Goal: Task Accomplishment & Management: Use online tool/utility

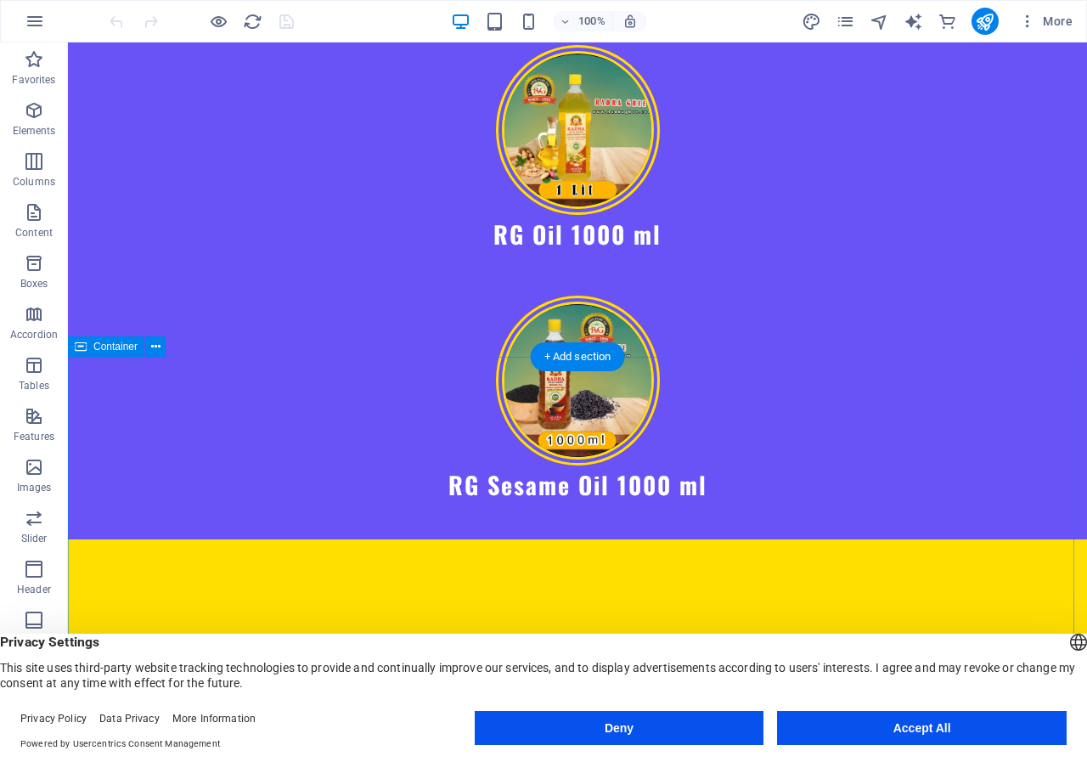
scroll to position [8312, 0]
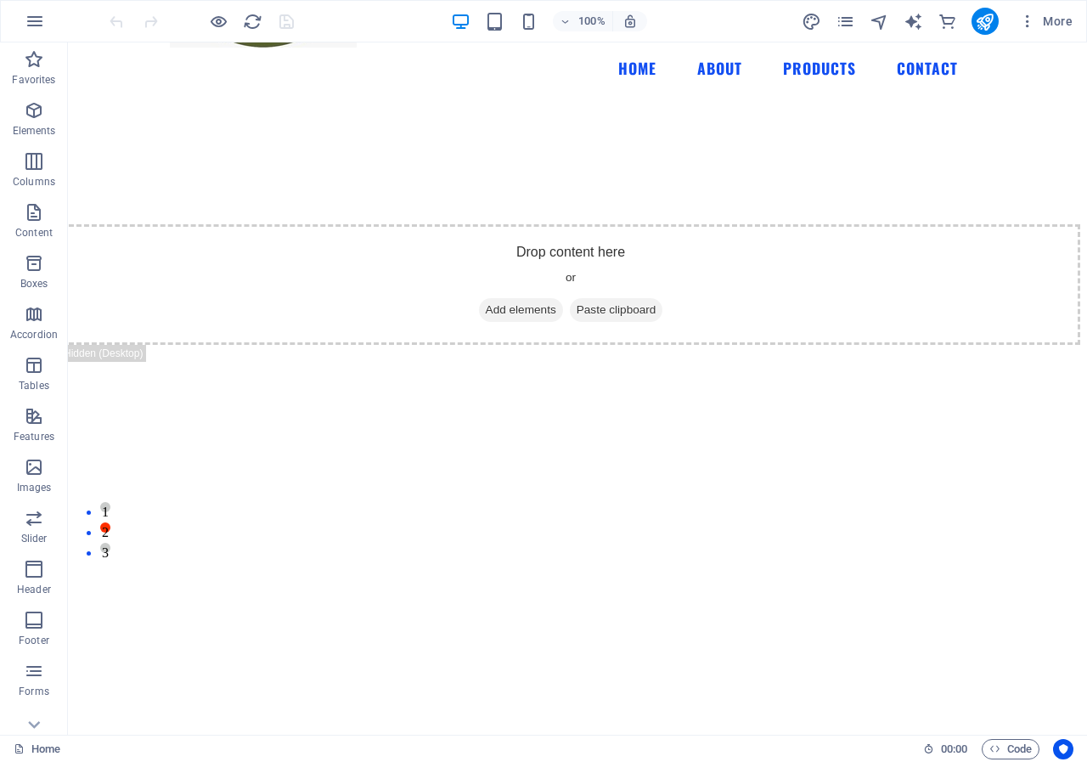
scroll to position [0, 7]
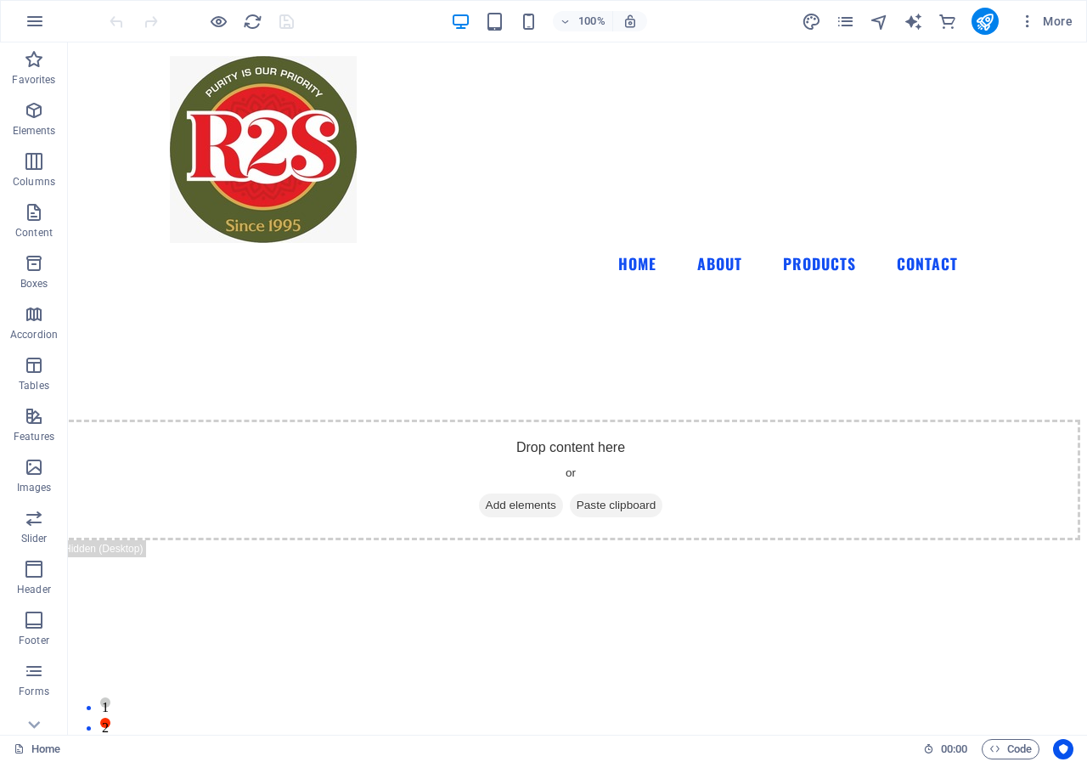
click at [964, 299] on img "1/1" at bounding box center [564, 299] width 1006 height 0
drag, startPoint x: 964, startPoint y: 340, endPoint x: 770, endPoint y: 391, distance: 200.2
select select "px"
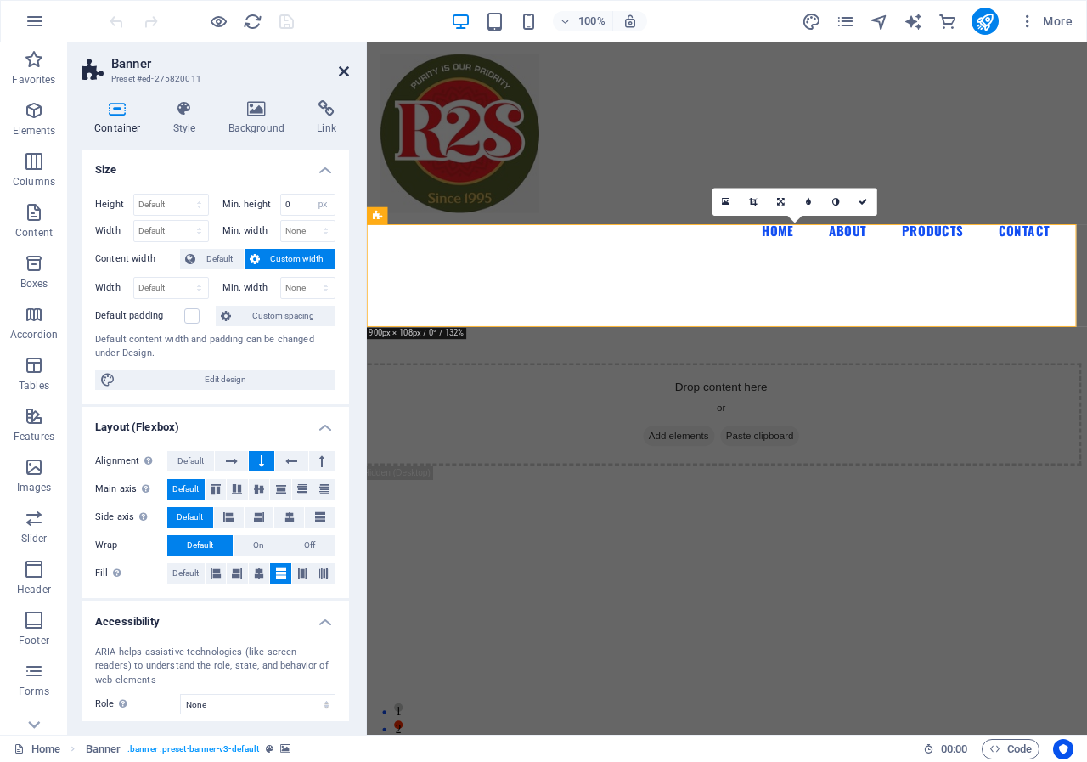
scroll to position [0, 0]
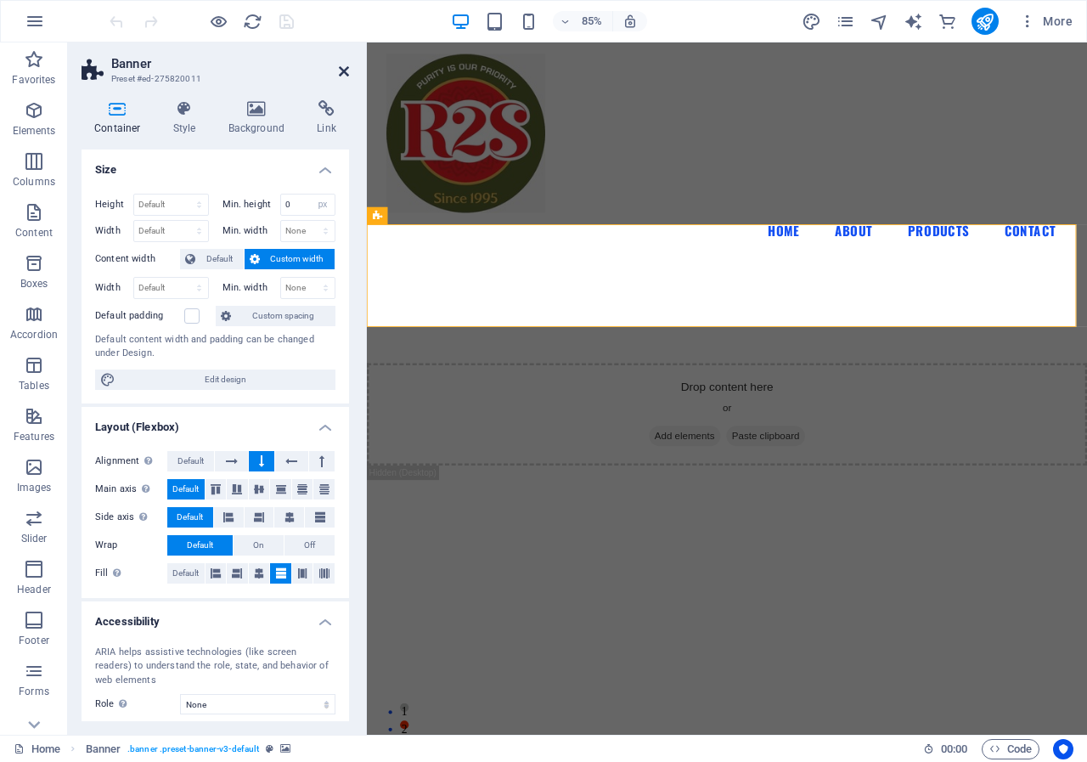
click at [340, 67] on icon at bounding box center [344, 72] width 10 height 14
click at [639, 67] on figure at bounding box center [791, 149] width 802 height 187
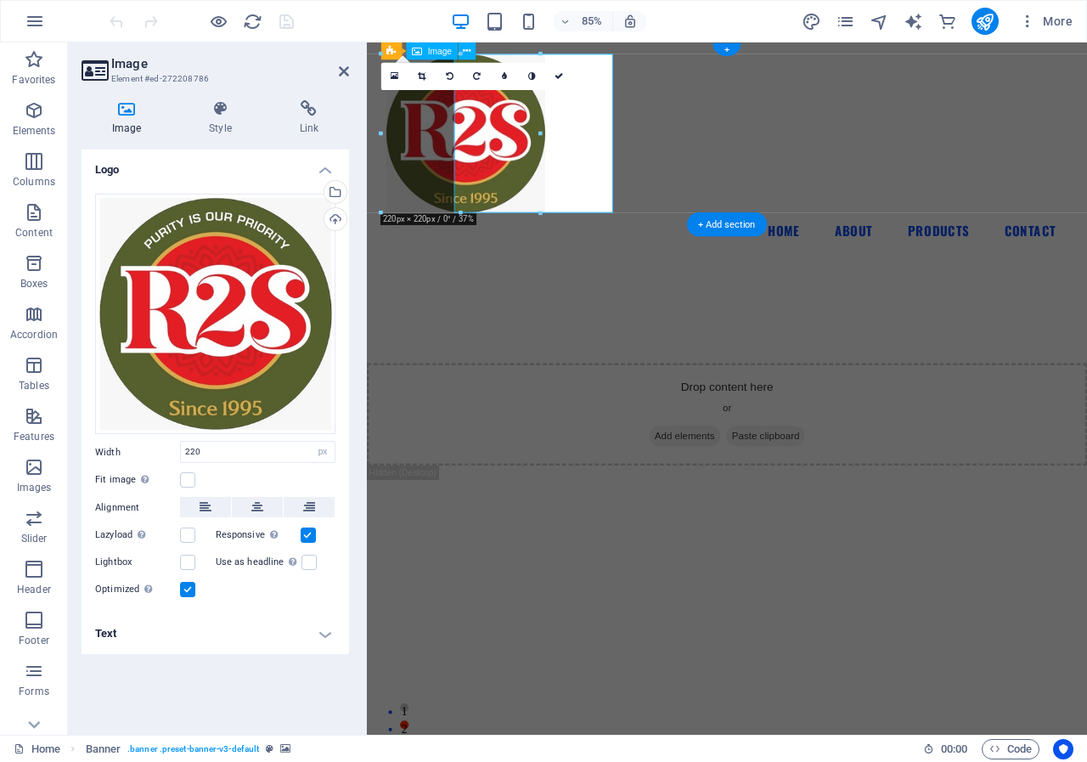
click at [341, 70] on icon at bounding box center [344, 72] width 10 height 14
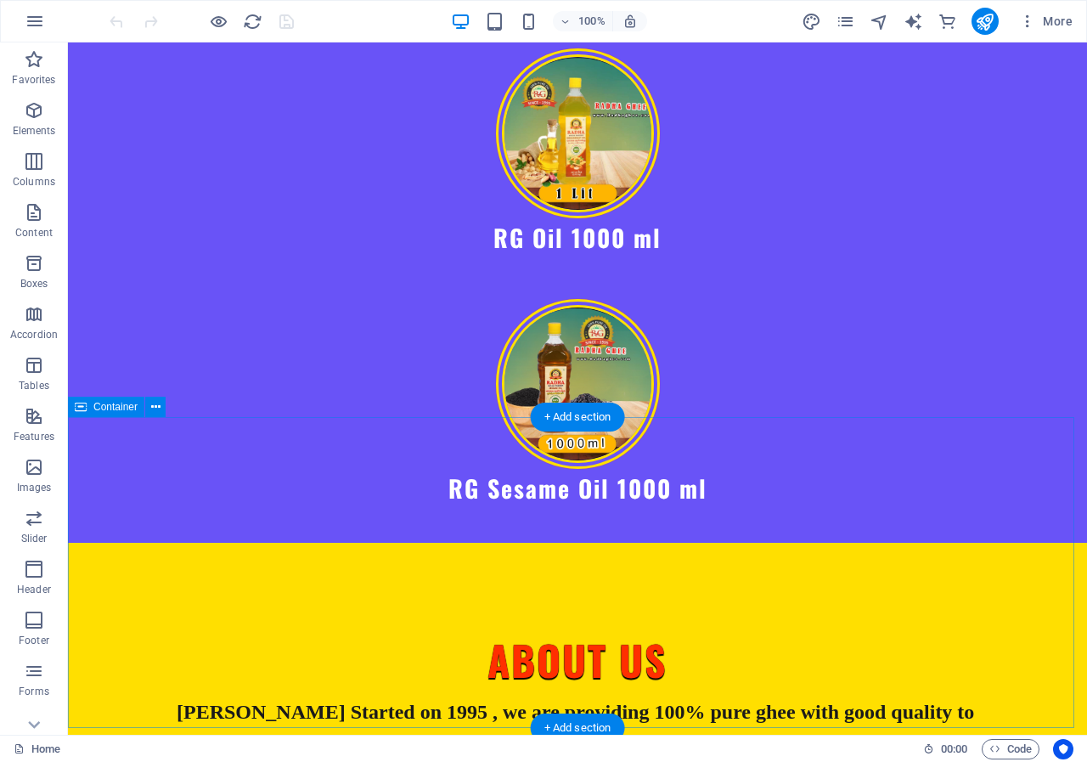
scroll to position [8312, 0]
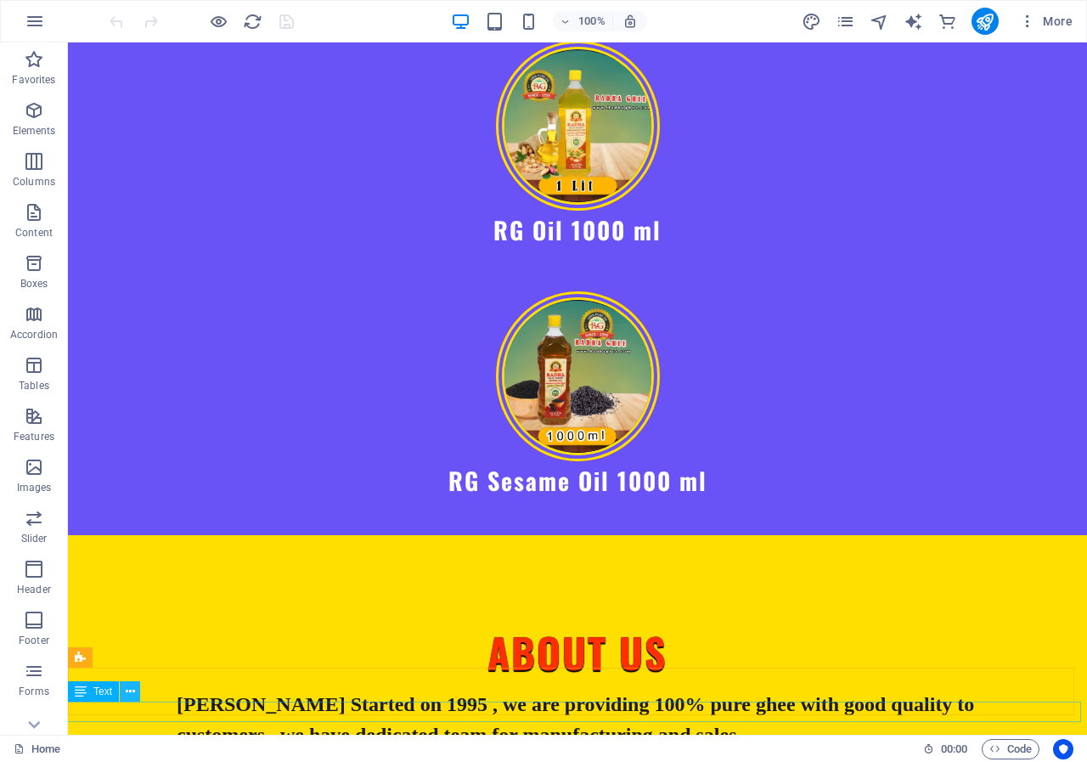
click at [127, 688] on icon at bounding box center [130, 692] width 9 height 18
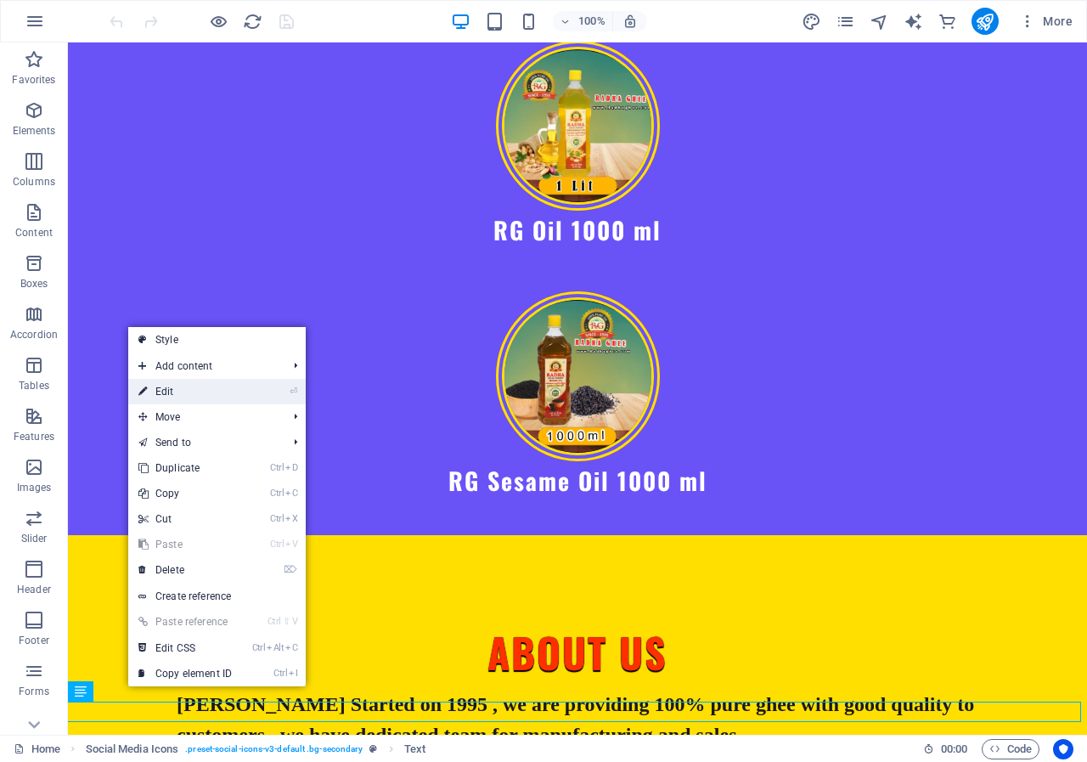
click at [177, 389] on link "⏎ Edit" at bounding box center [185, 391] width 114 height 25
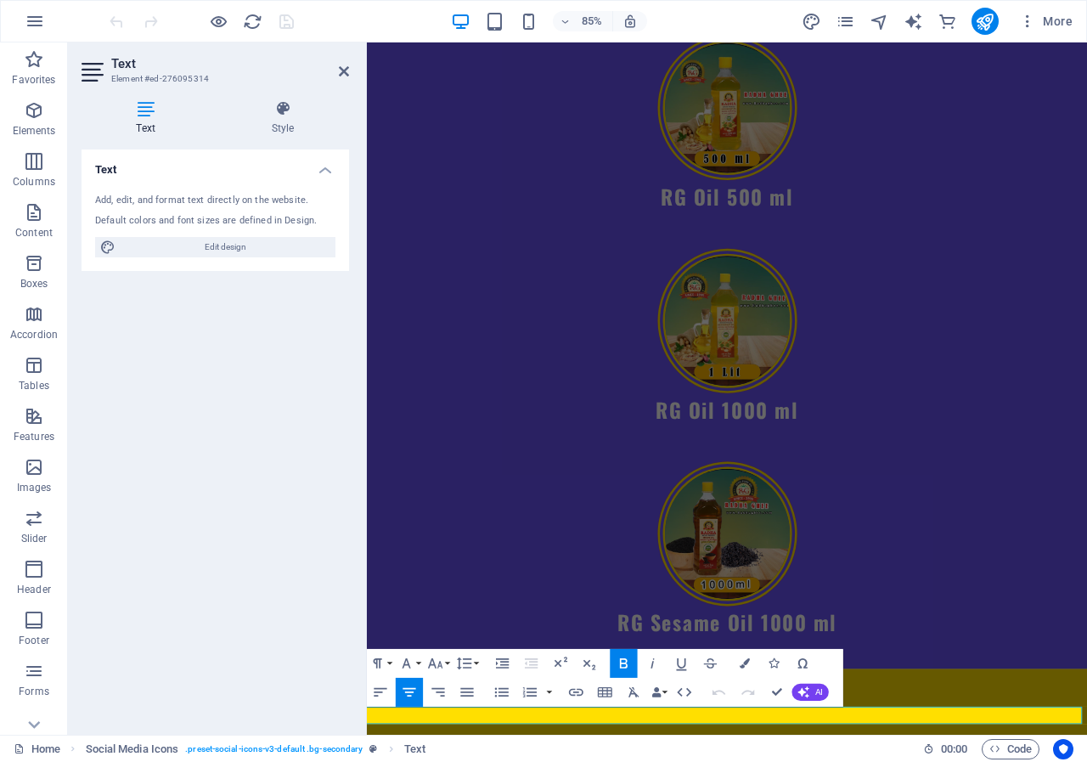
scroll to position [8434, 0]
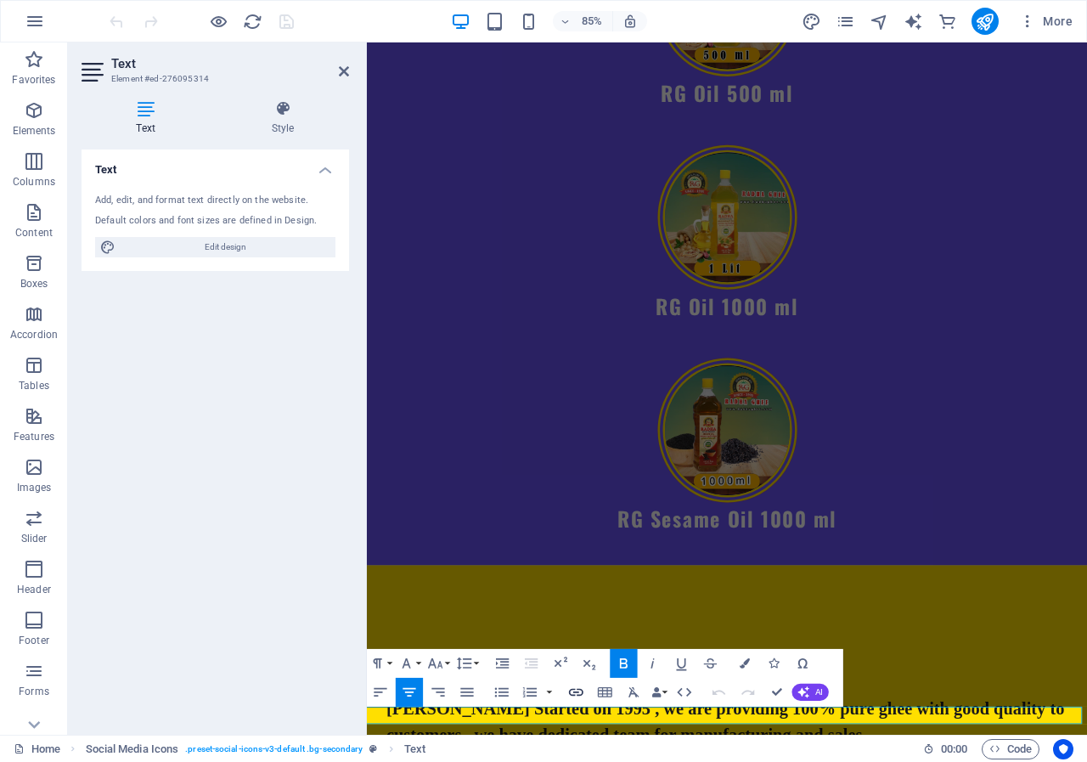
click at [577, 686] on icon "button" at bounding box center [575, 692] width 17 height 17
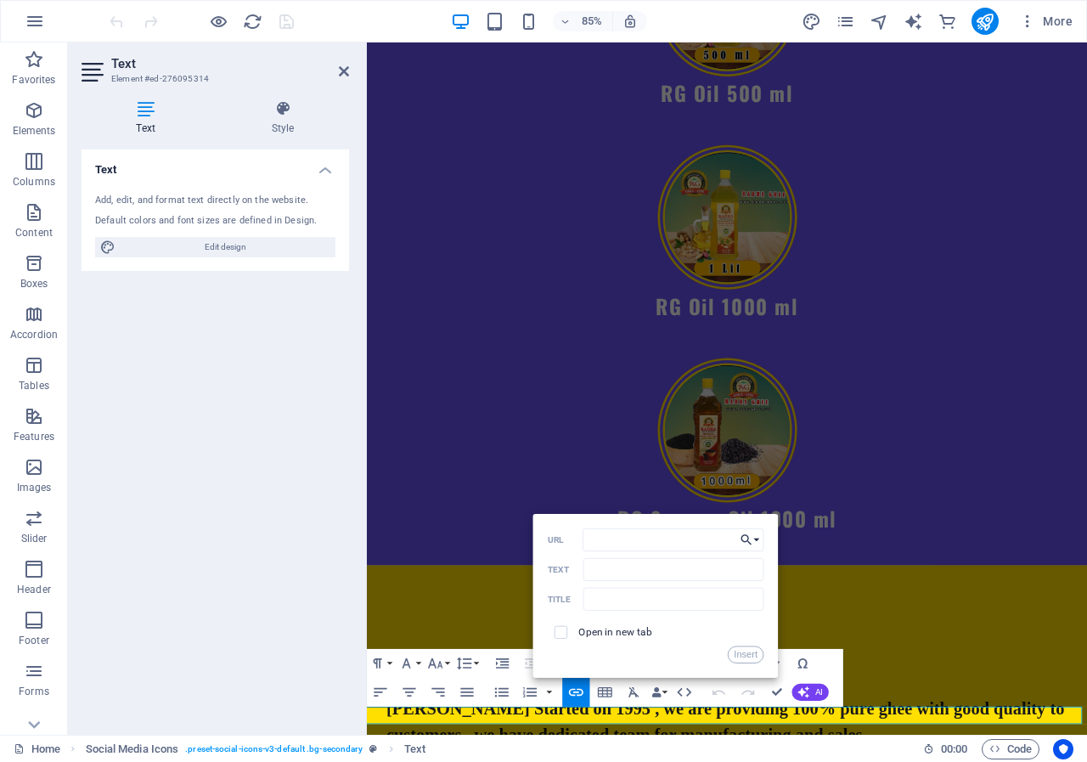
click at [755, 537] on button "Choose Link" at bounding box center [750, 539] width 27 height 23
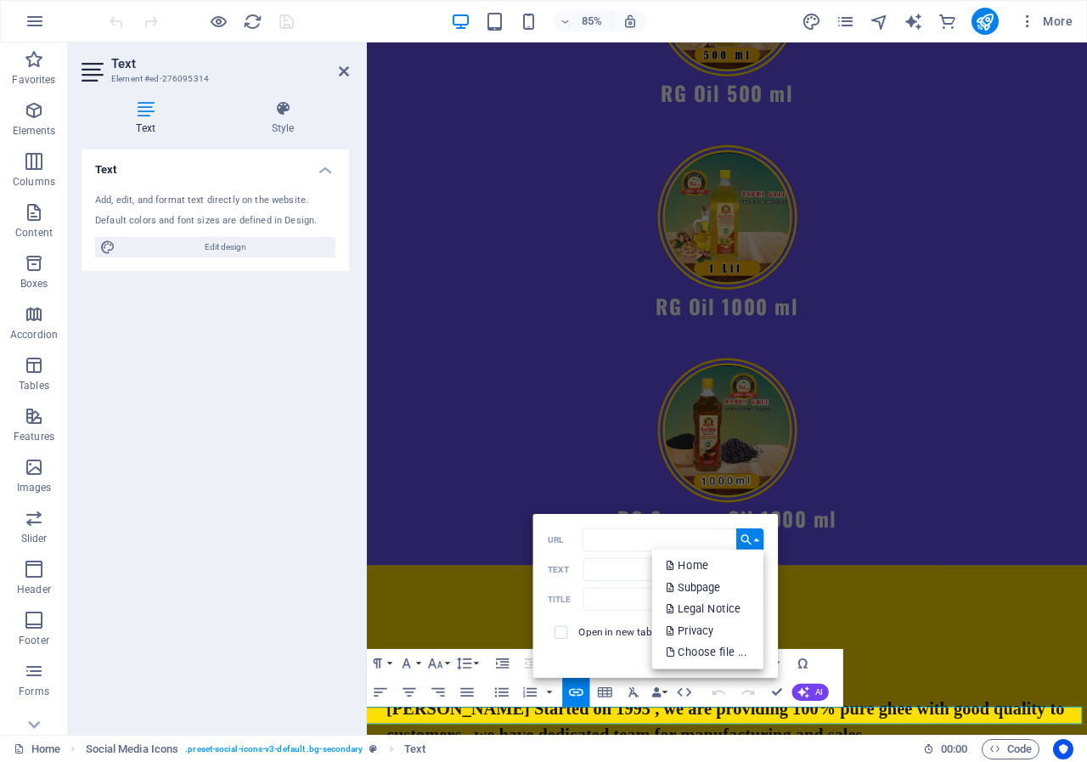
click at [755, 537] on button "Choose Link" at bounding box center [750, 539] width 27 height 23
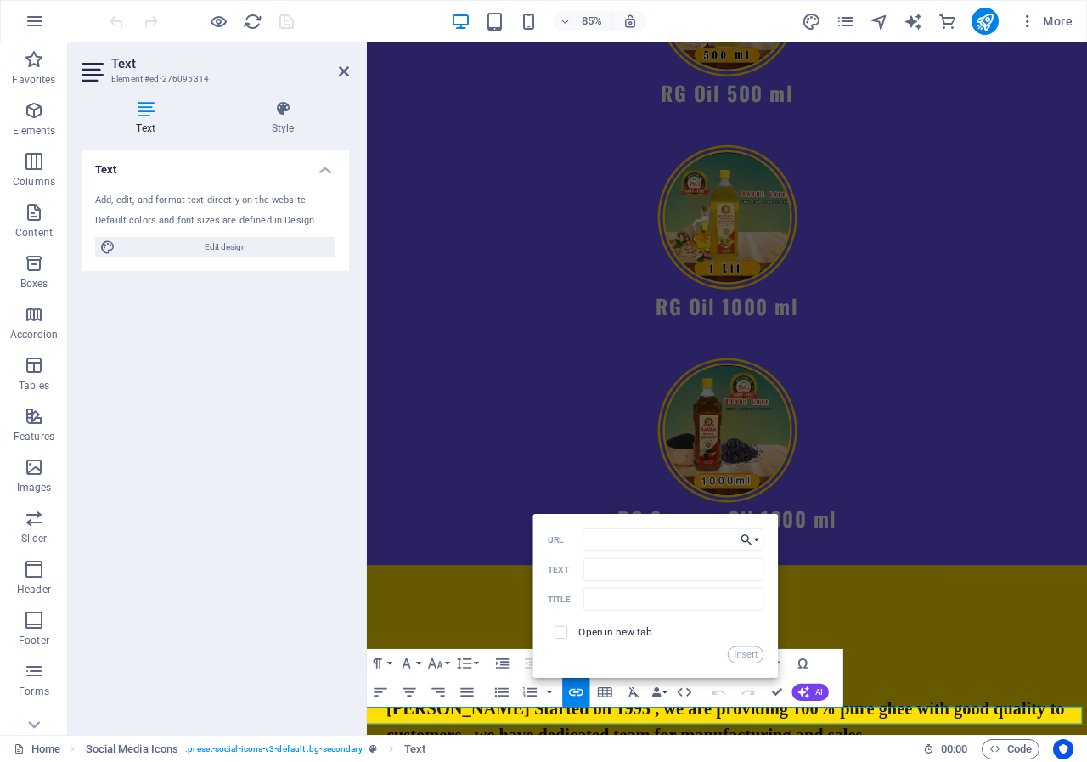
click at [755, 537] on button "Choose Link" at bounding box center [750, 539] width 27 height 23
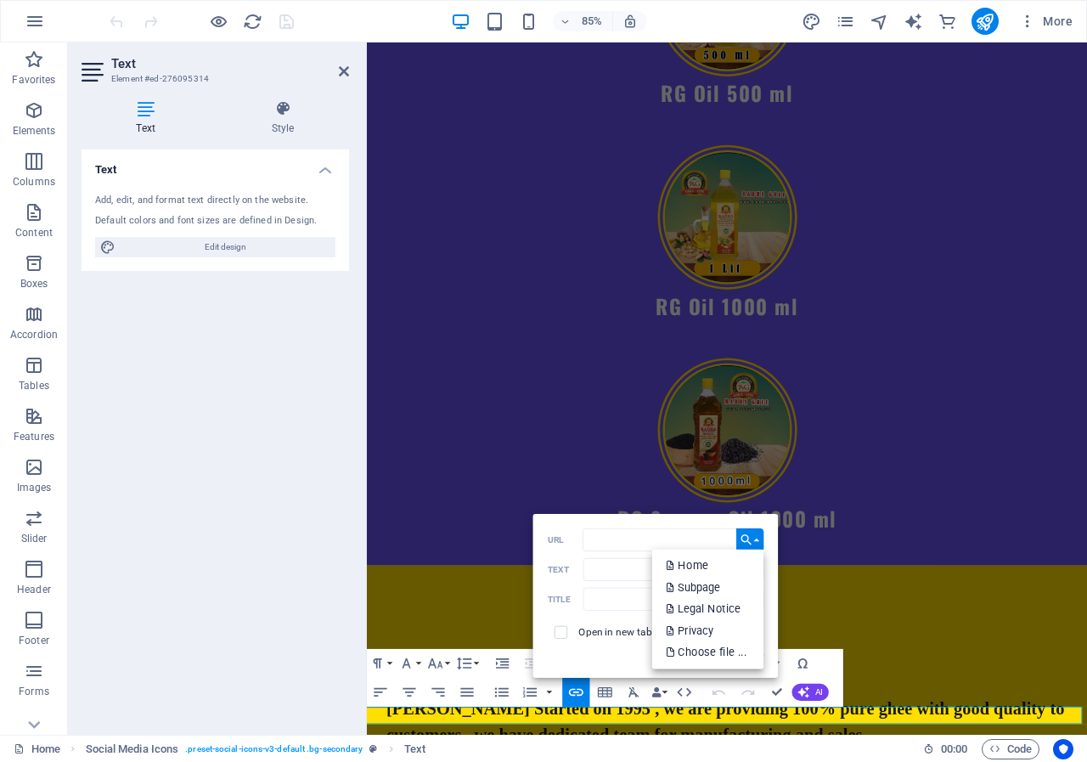
click at [755, 537] on button "Choose Link" at bounding box center [750, 539] width 27 height 23
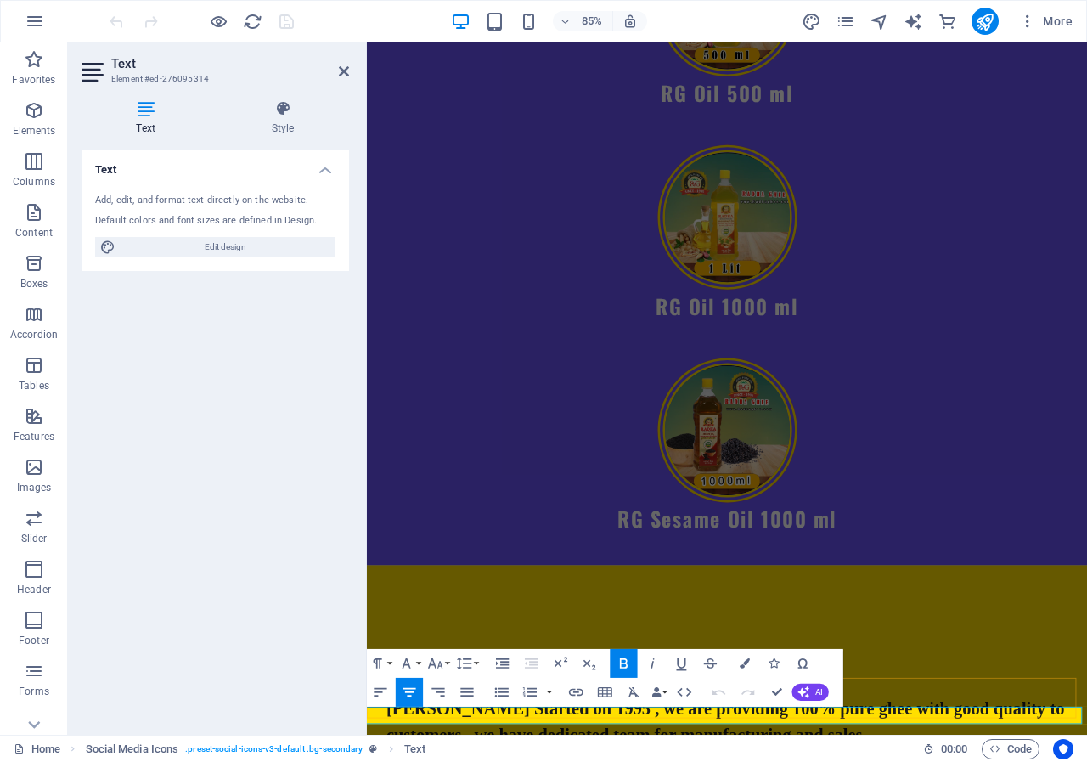
drag, startPoint x: 924, startPoint y: 835, endPoint x: 948, endPoint y: 835, distance: 24.6
drag, startPoint x: 1010, startPoint y: 831, endPoint x: 974, endPoint y: 835, distance: 35.9
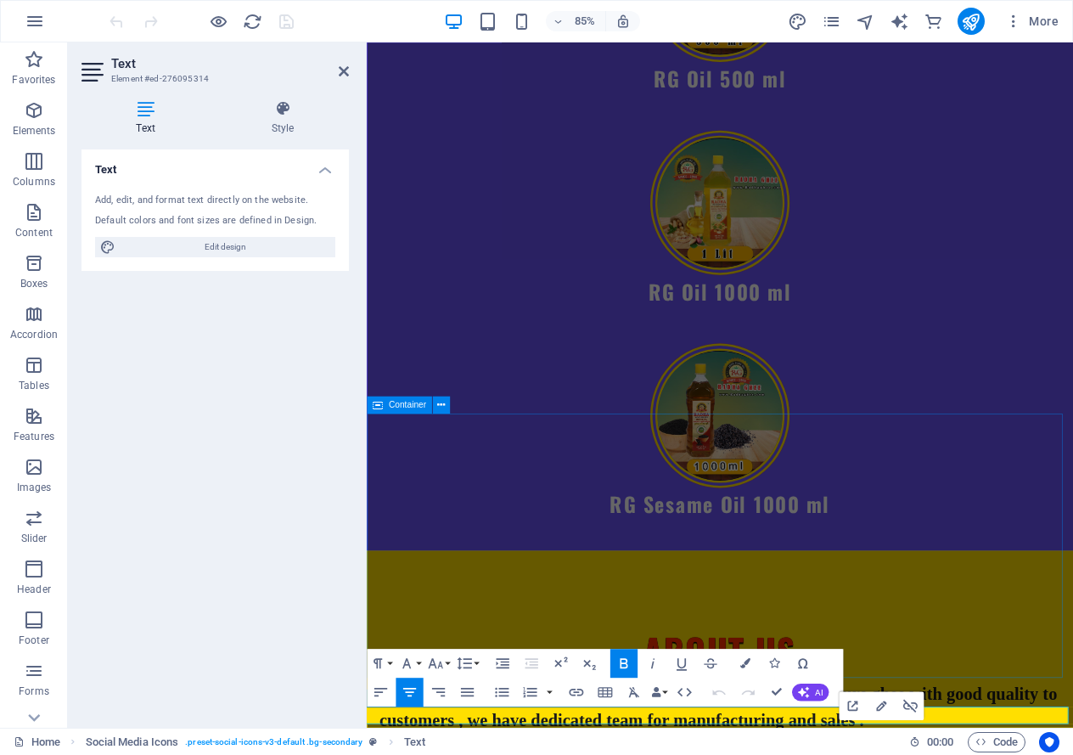
scroll to position [8408, 0]
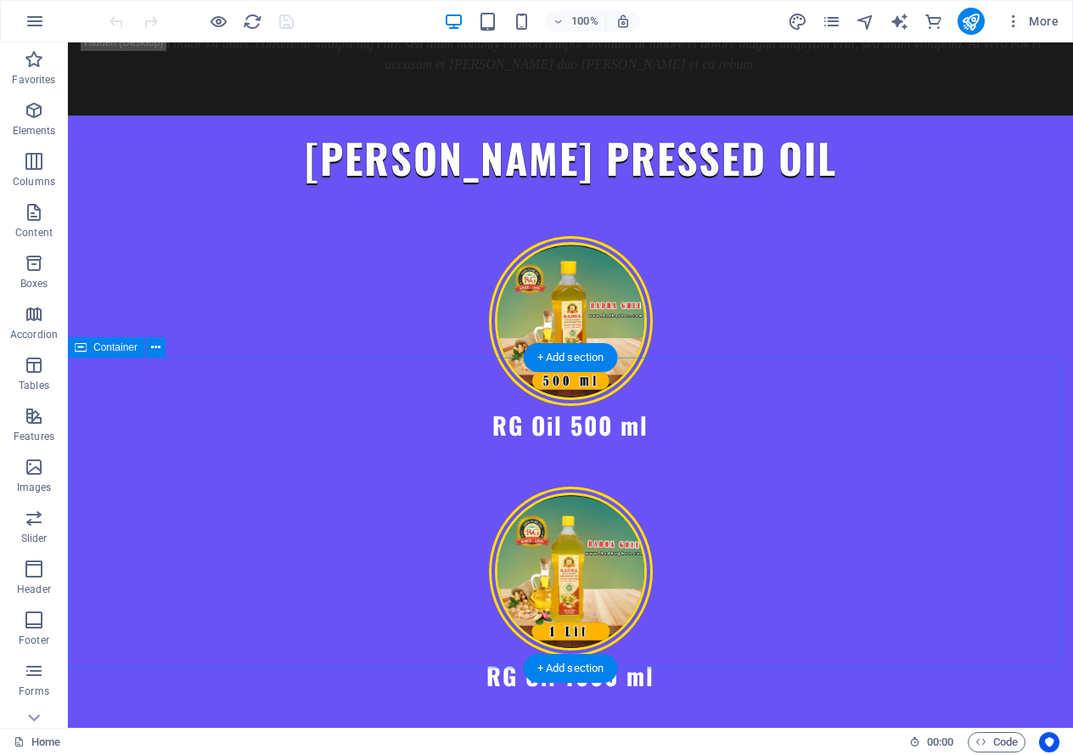
scroll to position [8343, 0]
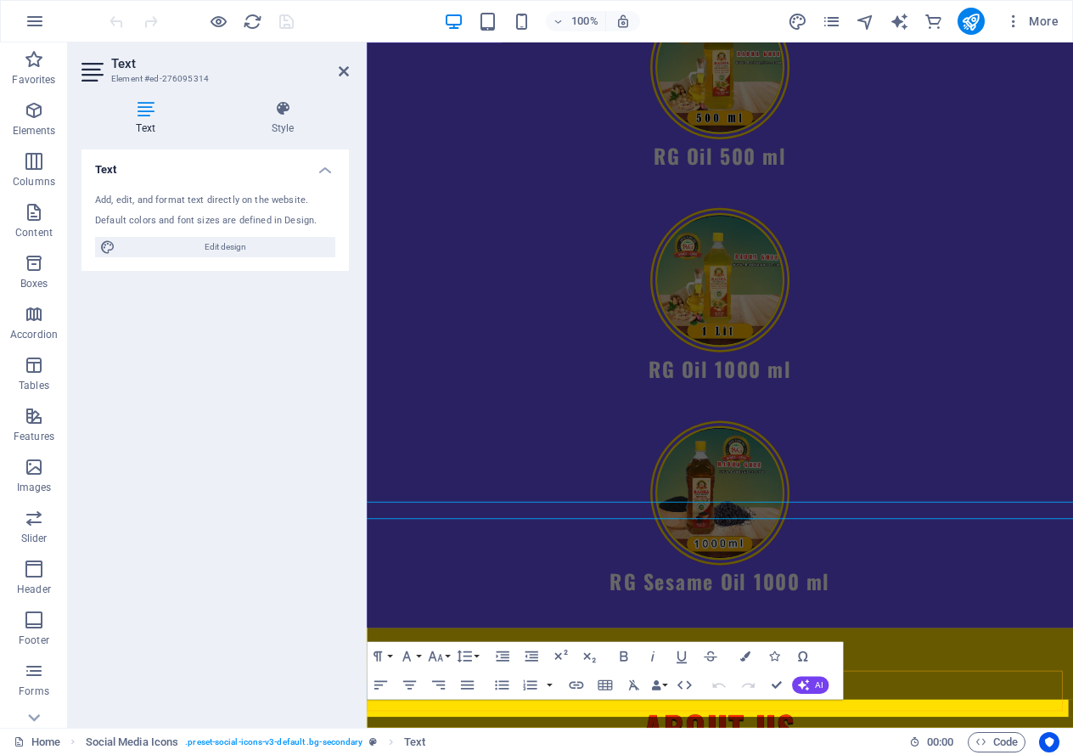
scroll to position [8455, 0]
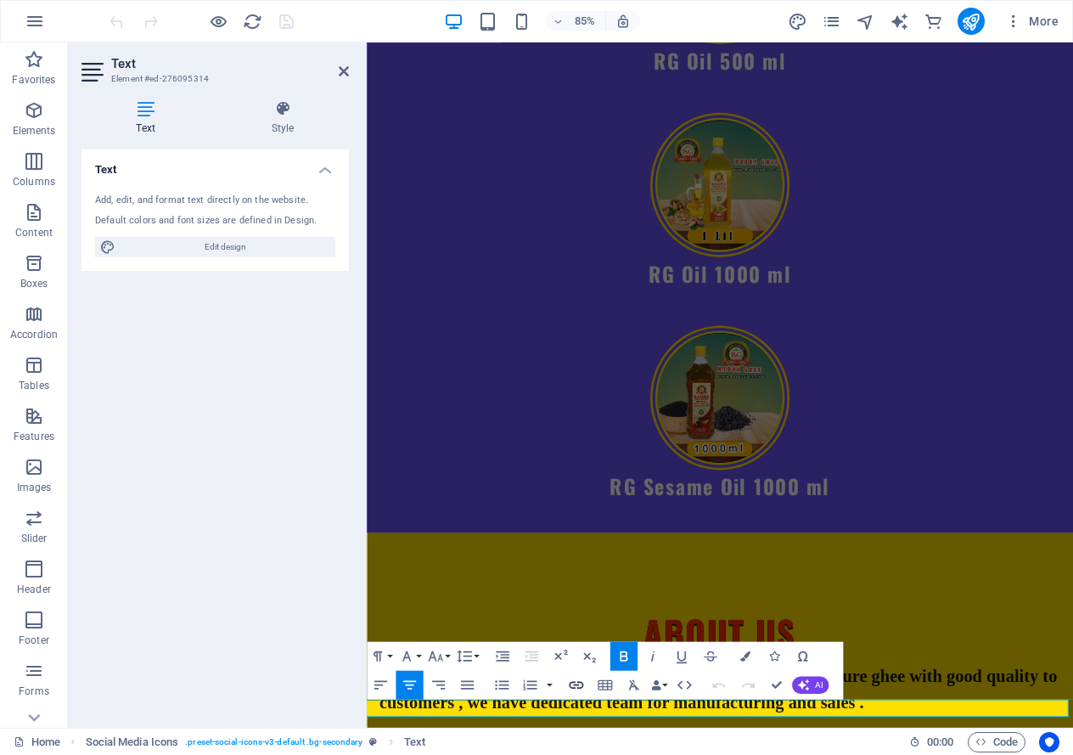
click at [567, 684] on icon "button" at bounding box center [575, 684] width 17 height 17
click at [575, 684] on icon "button" at bounding box center [575, 684] width 17 height 17
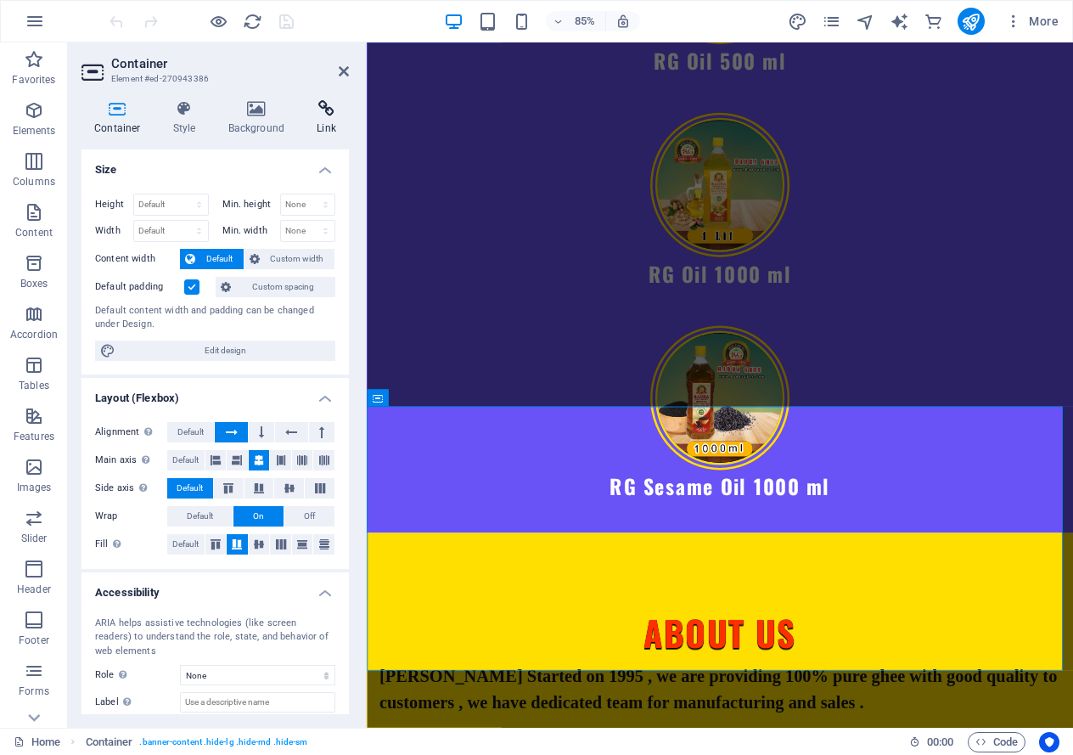
click at [323, 115] on icon at bounding box center [326, 108] width 45 height 17
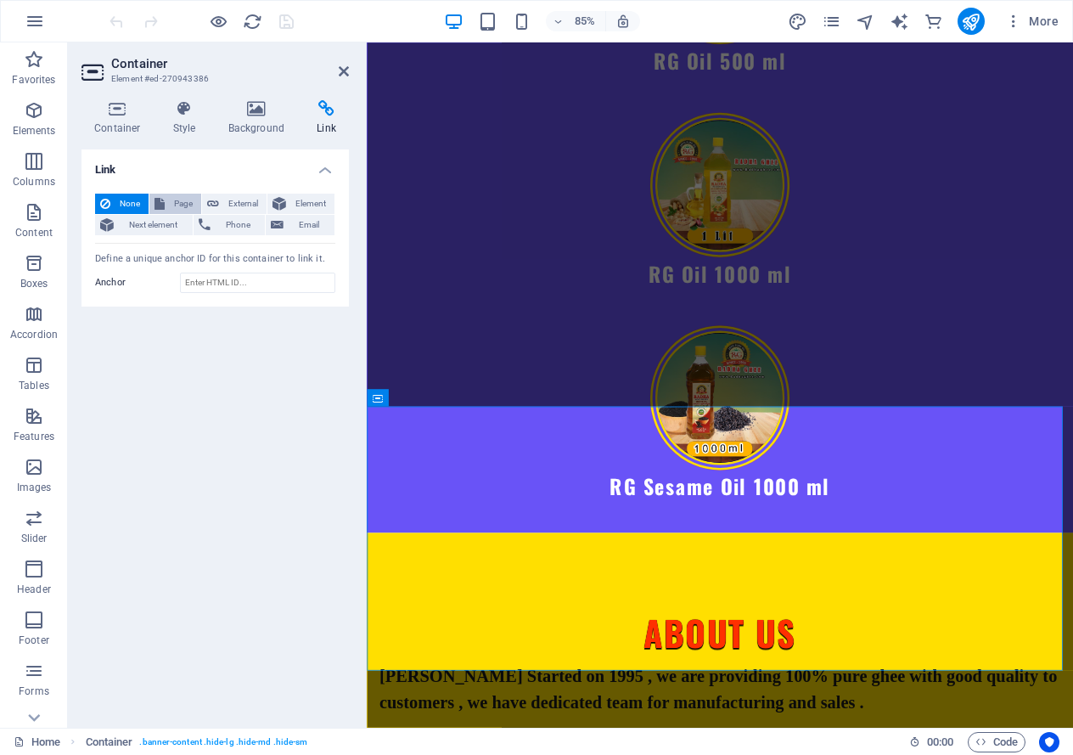
click at [180, 197] on span "Page" at bounding box center [183, 204] width 26 height 20
select select
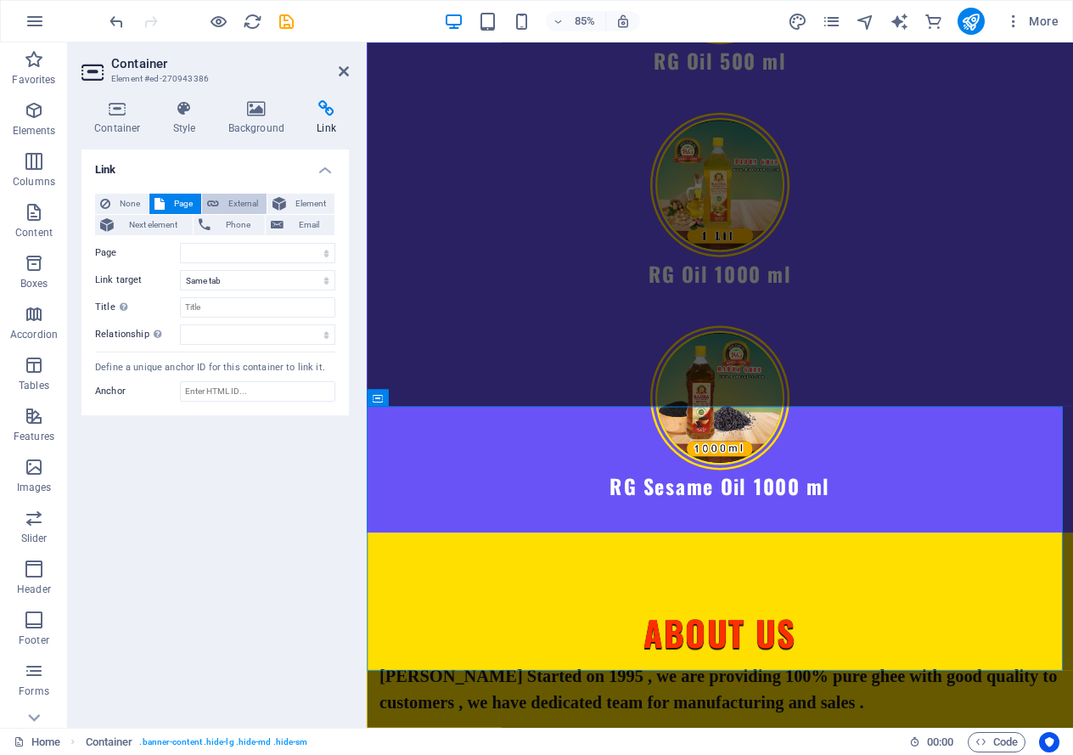
click at [253, 200] on span "External" at bounding box center [242, 204] width 37 height 20
select select "blank"
click at [301, 198] on span "Element" at bounding box center [310, 204] width 38 height 20
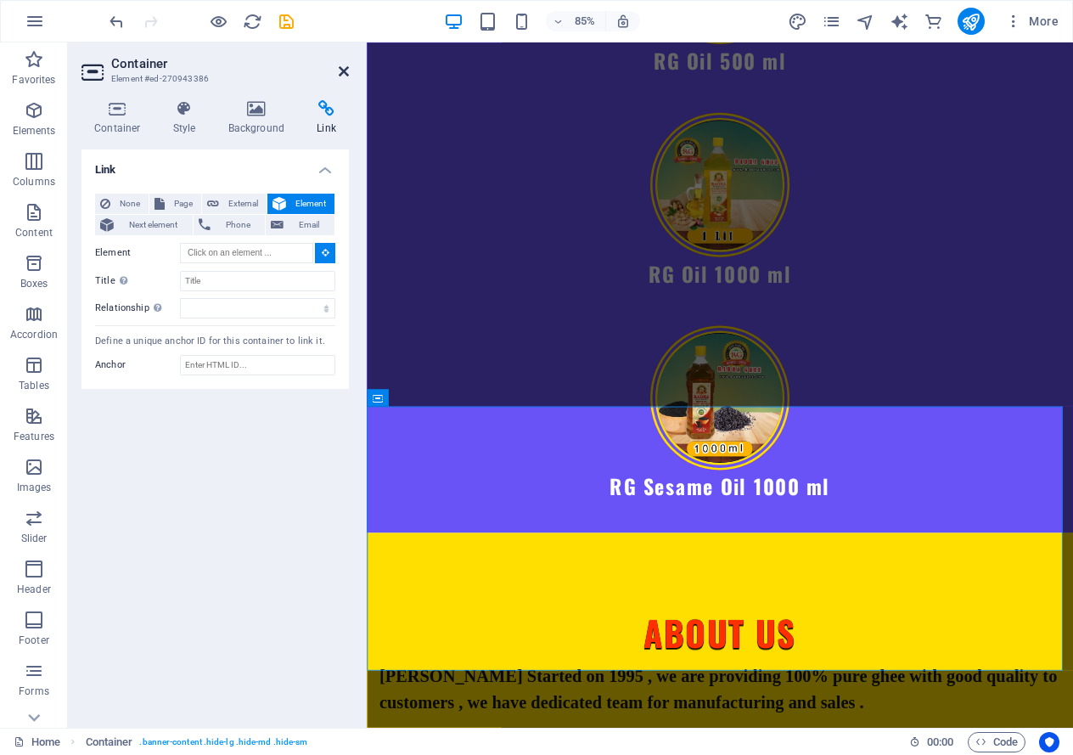
click at [343, 69] on icon at bounding box center [344, 72] width 10 height 14
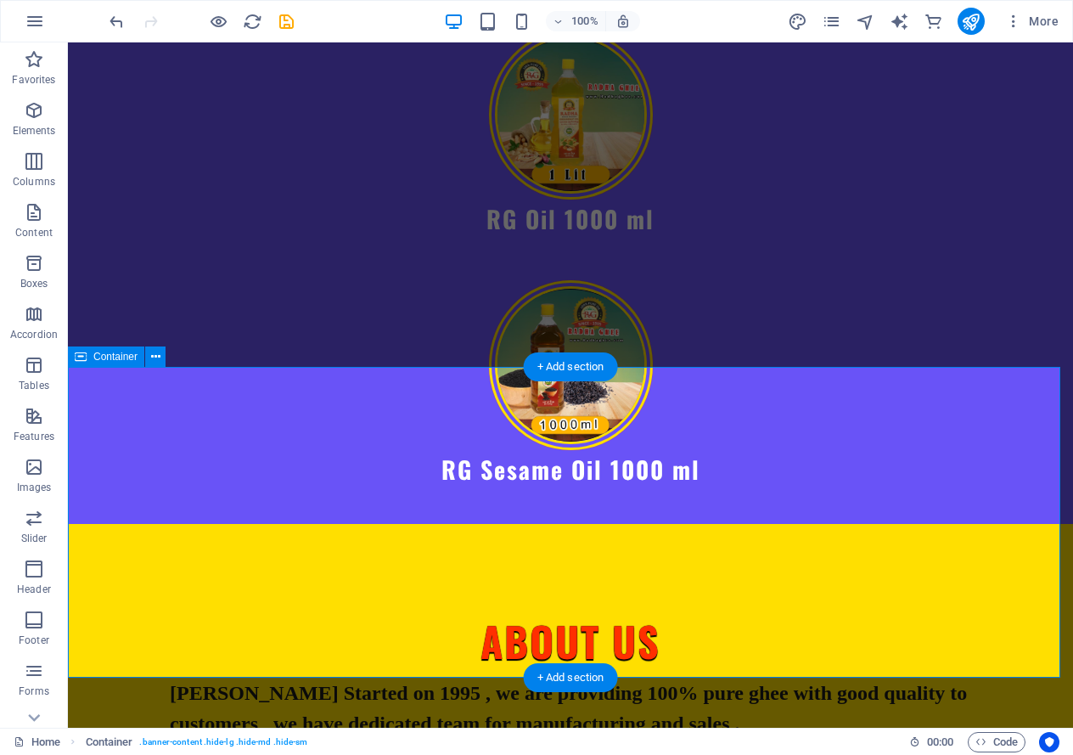
scroll to position [8343, 0]
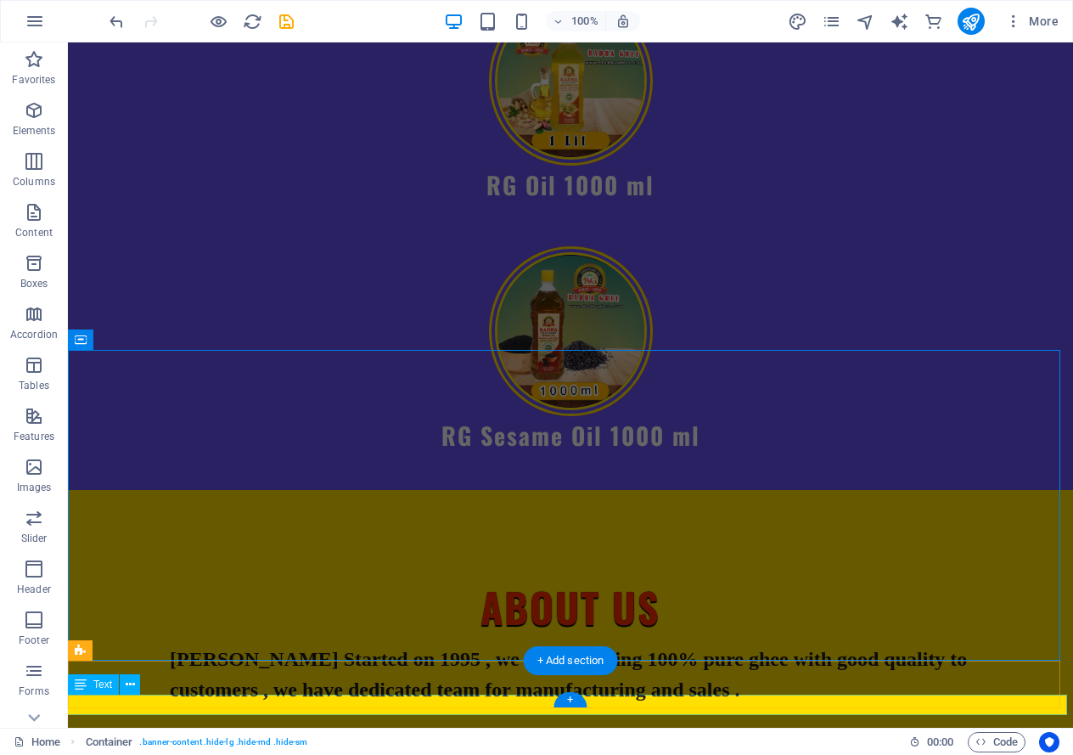
drag, startPoint x: 762, startPoint y: 708, endPoint x: 533, endPoint y: 825, distance: 257.5
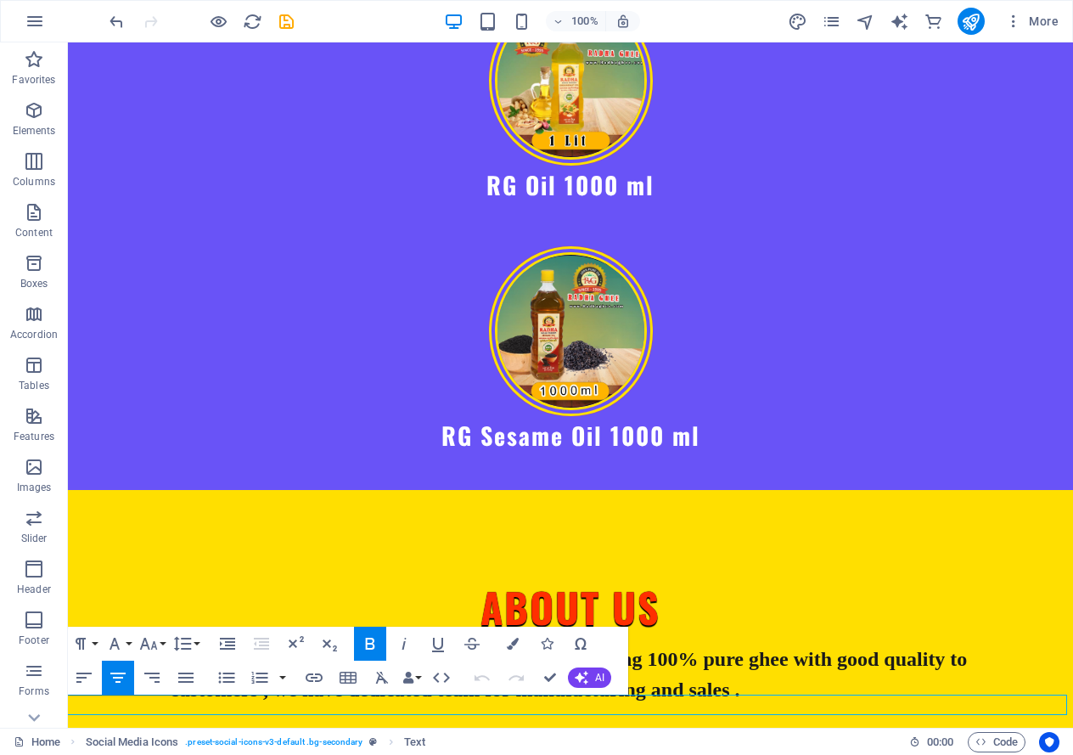
click at [317, 669] on icon "button" at bounding box center [314, 677] width 20 height 20
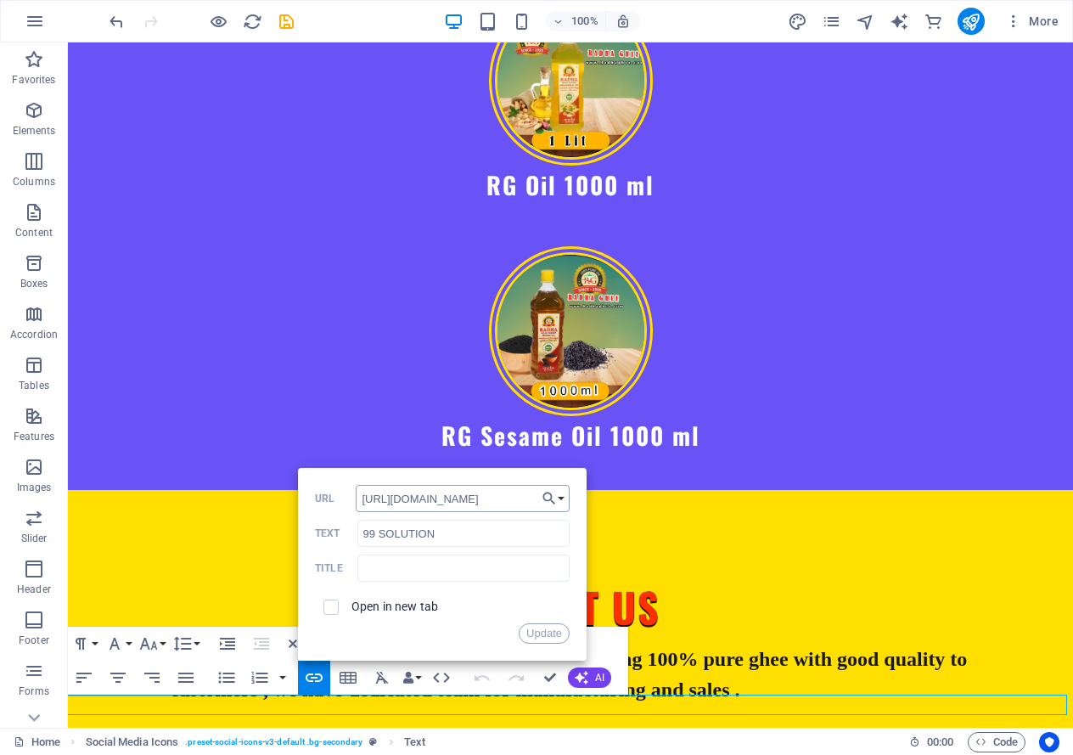
click at [474, 498] on input "https://www.99solution.services" at bounding box center [463, 498] width 214 height 27
click at [519, 500] on input "https://www.99solution.services" at bounding box center [463, 498] width 214 height 27
click at [433, 498] on input "https://www.99solution.co.in" at bounding box center [463, 498] width 214 height 27
click at [434, 497] on input "https://www.99solution.co.in" at bounding box center [463, 498] width 214 height 27
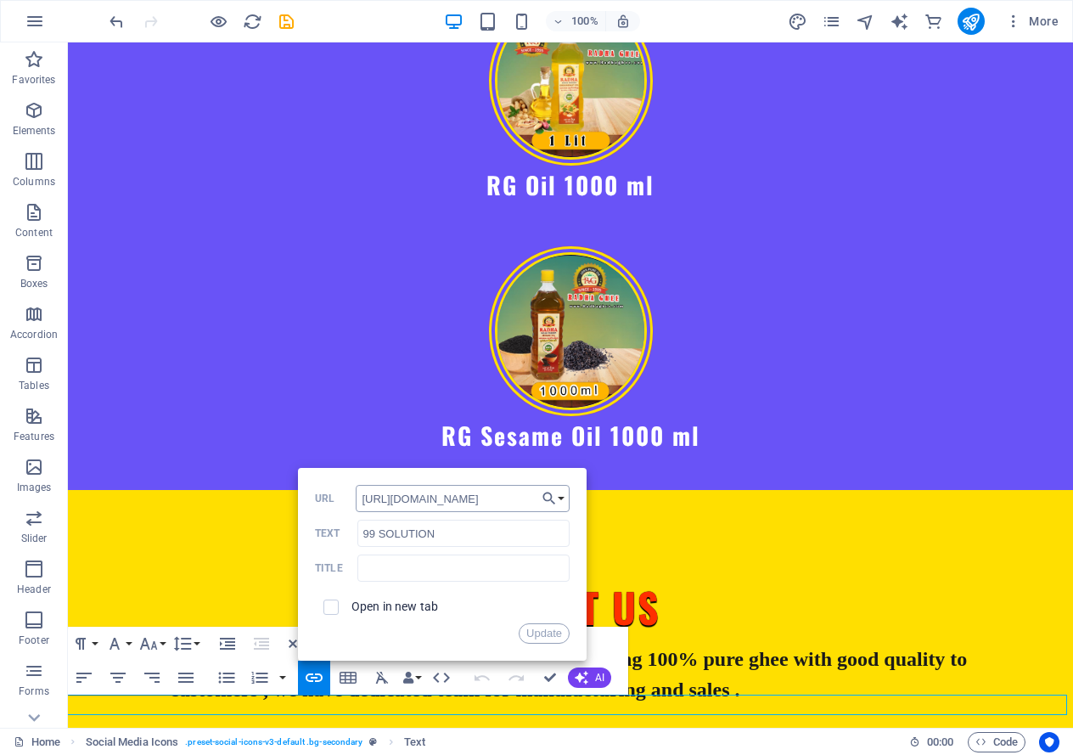
click at [434, 497] on input "https://www.99solution.co.in" at bounding box center [463, 498] width 214 height 27
click at [430, 498] on input "https://www.99solution.co.in" at bounding box center [463, 498] width 214 height 27
click at [434, 498] on input "https://www.99solution.co.in" at bounding box center [463, 498] width 214 height 27
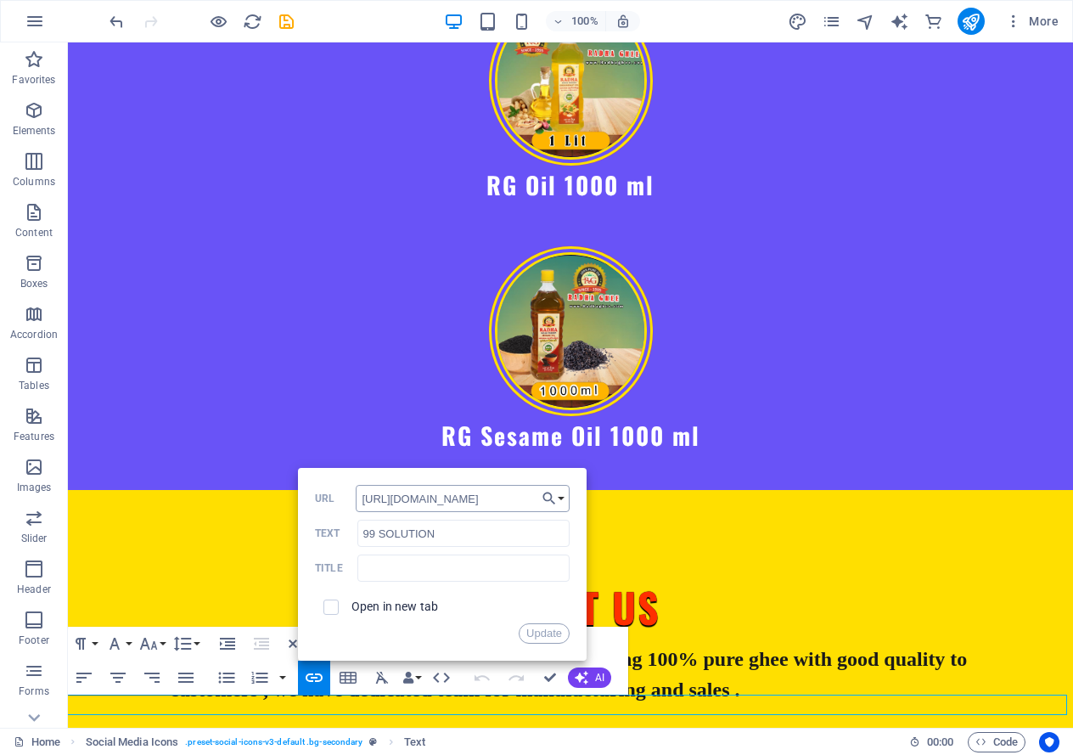
click at [491, 499] on input "https://www.99solution.co.in" at bounding box center [463, 498] width 214 height 27
click at [431, 498] on input "https://www.99solution.co.in" at bounding box center [463, 498] width 214 height 27
click at [429, 497] on input "https://www.99solution.co.in" at bounding box center [463, 498] width 214 height 27
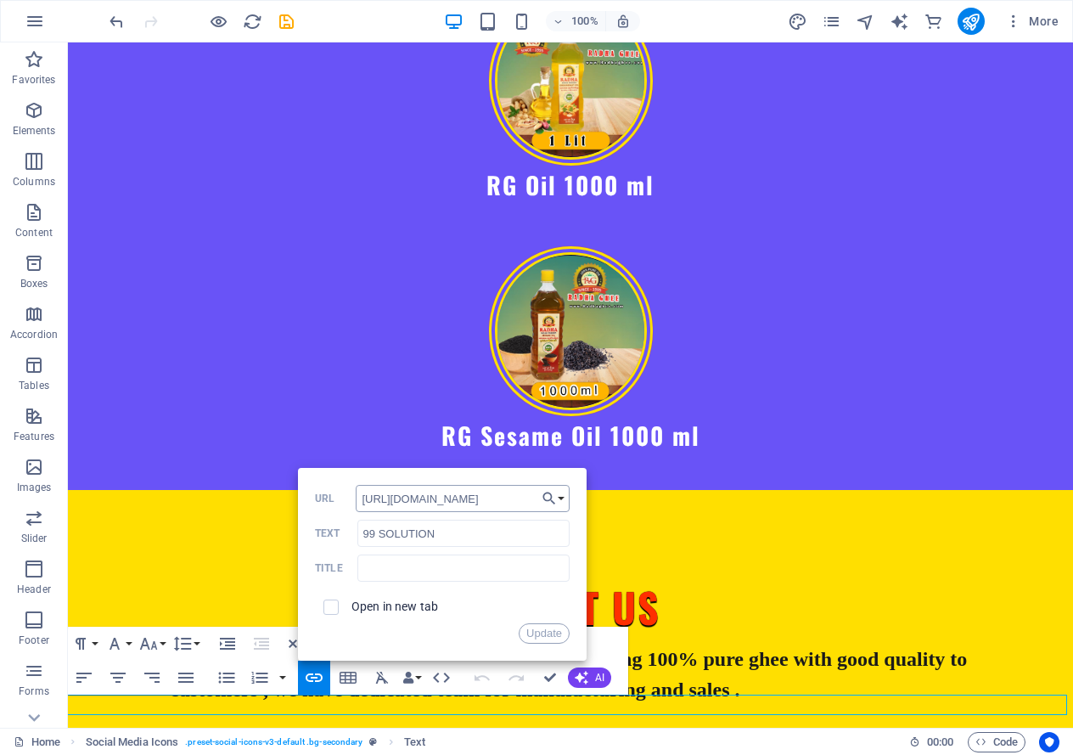
click at [437, 497] on input "https://www.99solution.co.in" at bounding box center [463, 498] width 214 height 27
click at [419, 503] on input "https://www.99solution.co.in" at bounding box center [463, 498] width 214 height 27
type input "https://webservices.99-solution.co.in"
click at [545, 632] on button "Update" at bounding box center [544, 633] width 51 height 20
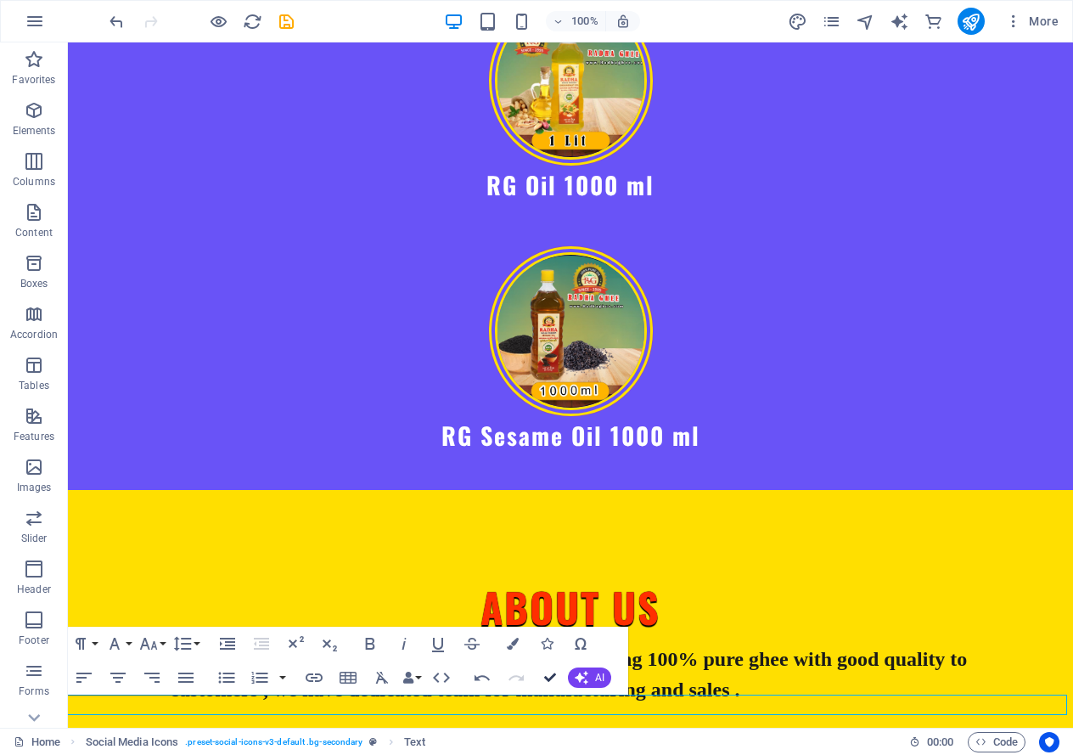
click at [549, 672] on icon "button" at bounding box center [550, 678] width 12 height 12
click at [549, 674] on icon "button" at bounding box center [550, 678] width 12 height 12
click at [548, 673] on icon "button" at bounding box center [550, 678] width 12 height 12
click at [550, 674] on icon "button" at bounding box center [550, 678] width 12 height 12
click at [549, 672] on icon "button" at bounding box center [550, 678] width 12 height 12
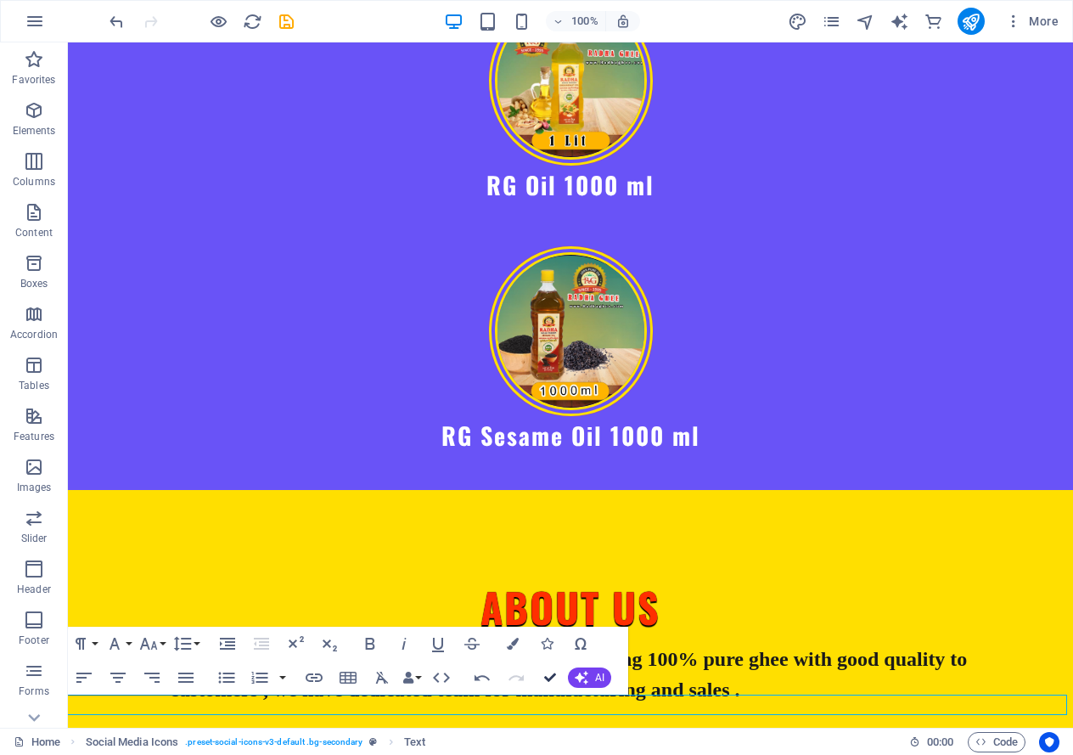
click at [544, 669] on button "Confirm (Ctrl+⏎)" at bounding box center [550, 678] width 32 height 34
click at [549, 672] on icon "button" at bounding box center [550, 678] width 12 height 12
click at [549, 675] on icon "button" at bounding box center [550, 678] width 12 height 12
click at [550, 668] on button "Confirm (Ctrl+⏎)" at bounding box center [550, 678] width 32 height 34
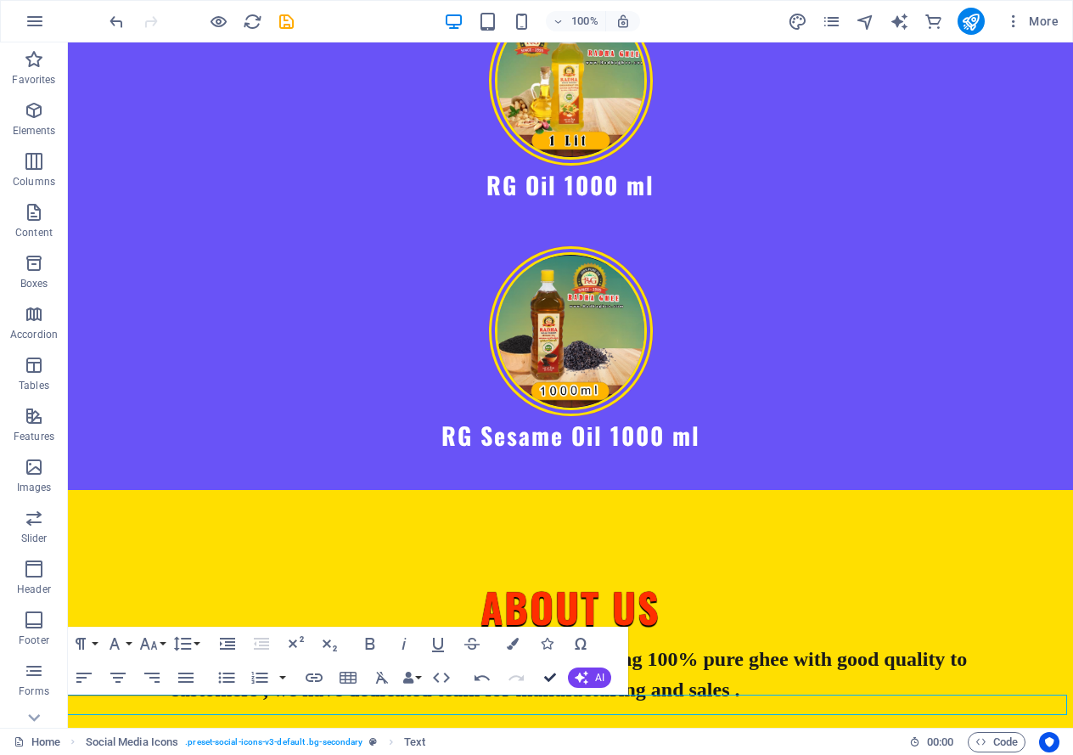
click at [550, 668] on button "Confirm (Ctrl+⏎)" at bounding box center [550, 678] width 32 height 34
click at [547, 672] on icon "button" at bounding box center [550, 678] width 12 height 12
click at [550, 677] on icon "button" at bounding box center [550, 678] width 12 height 12
click at [546, 667] on button "Confirm (Ctrl+⏎)" at bounding box center [550, 678] width 32 height 34
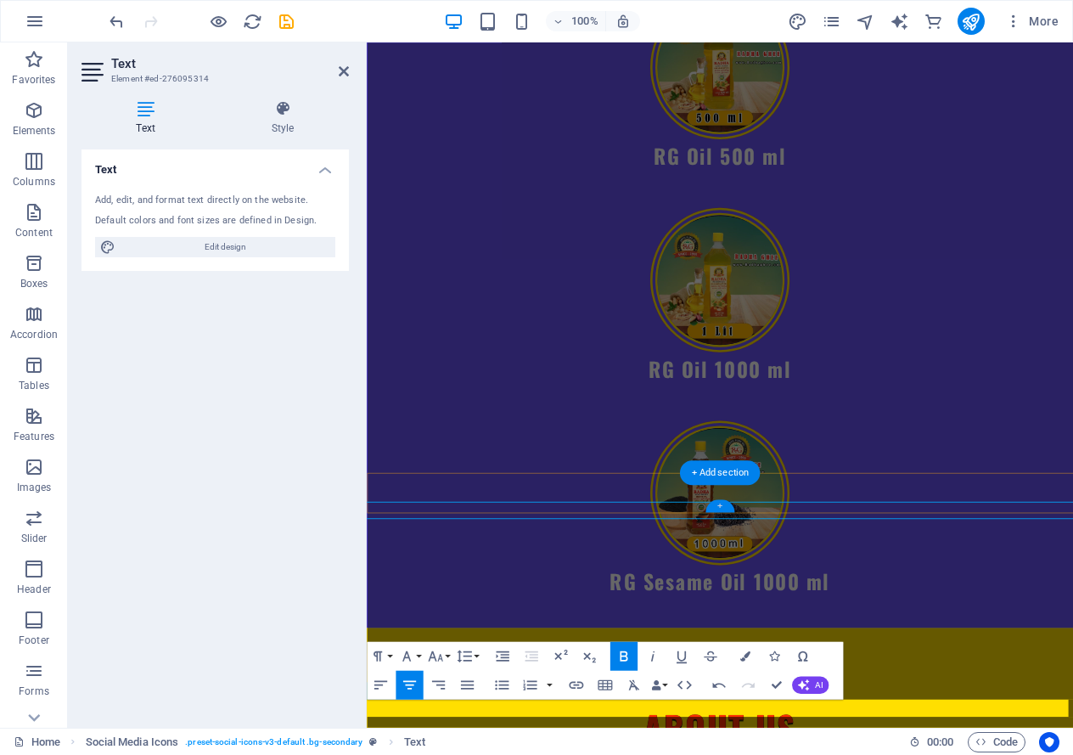
scroll to position [8455, 0]
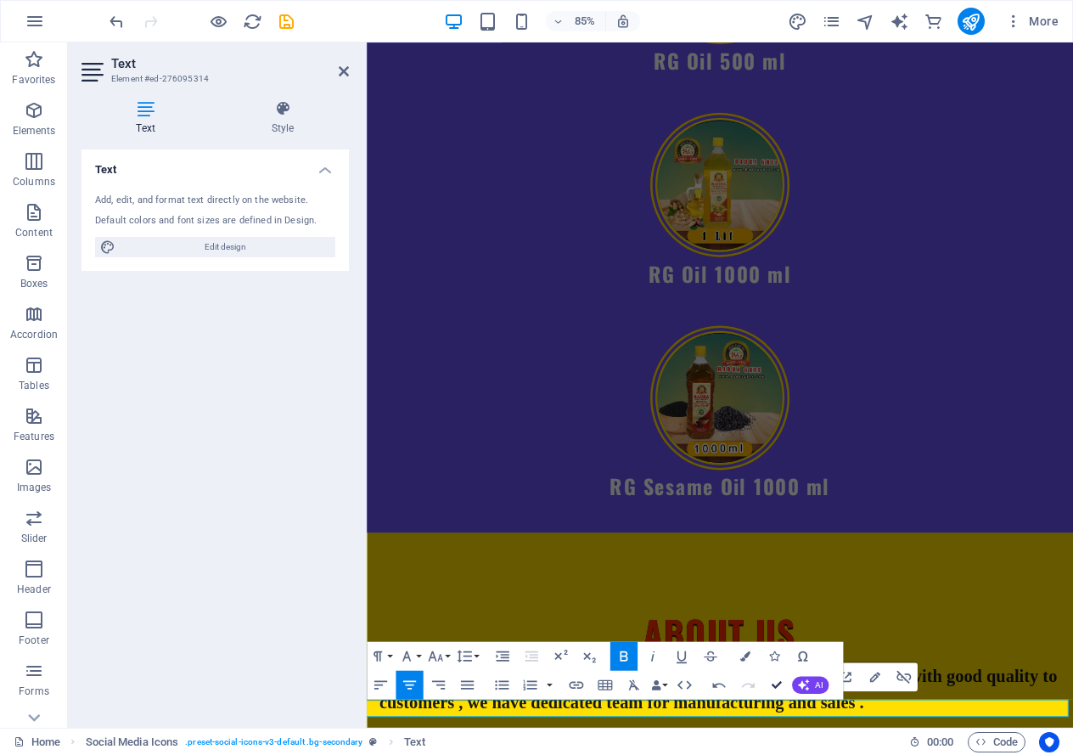
drag, startPoint x: 1142, startPoint y: 723, endPoint x: 925, endPoint y: 815, distance: 235.9
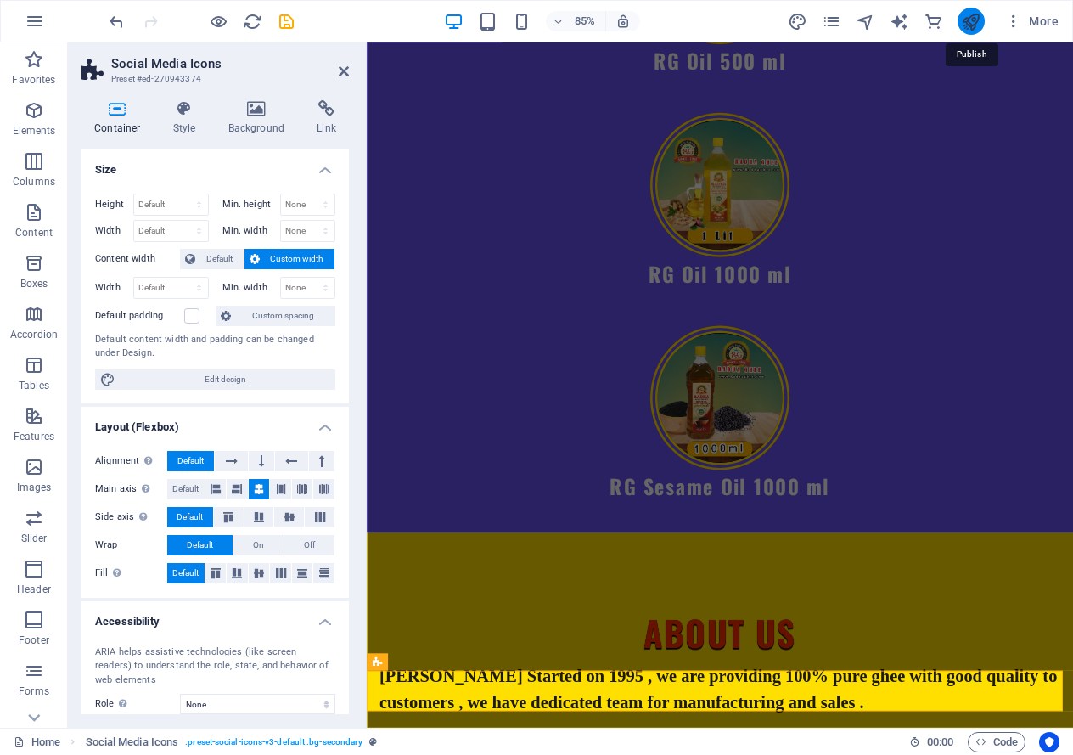
click at [845, 22] on icon "publish" at bounding box center [415, 187] width 858 height 764
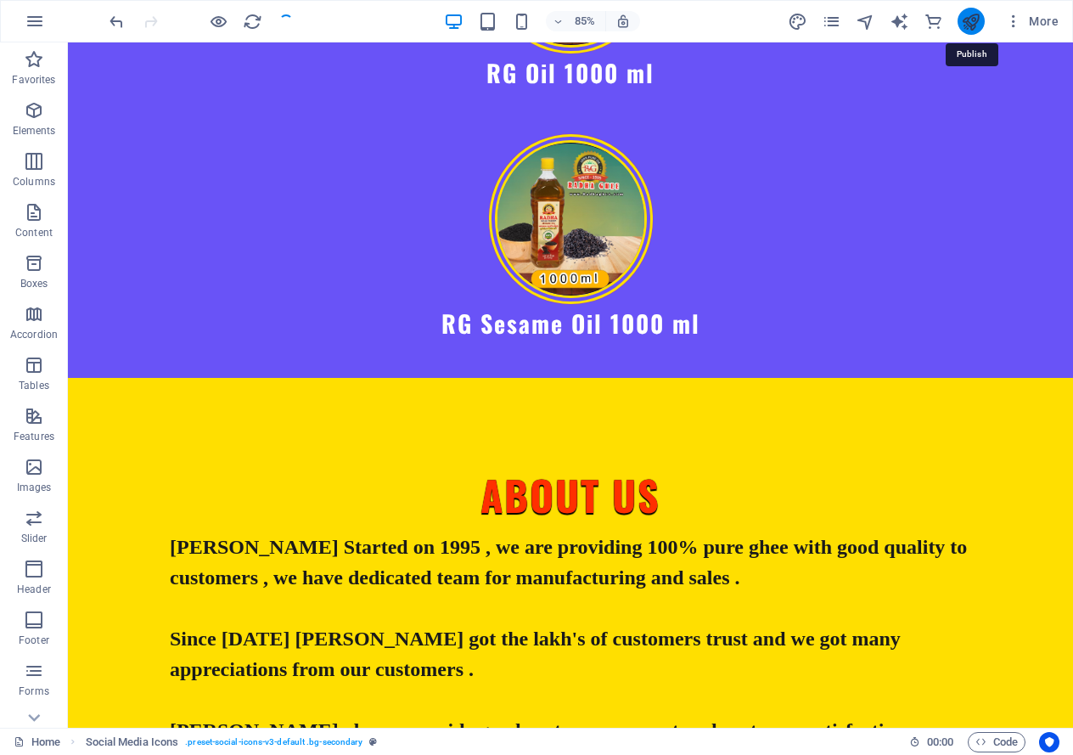
scroll to position [8343, 0]
